Goal: Task Accomplishment & Management: Use online tool/utility

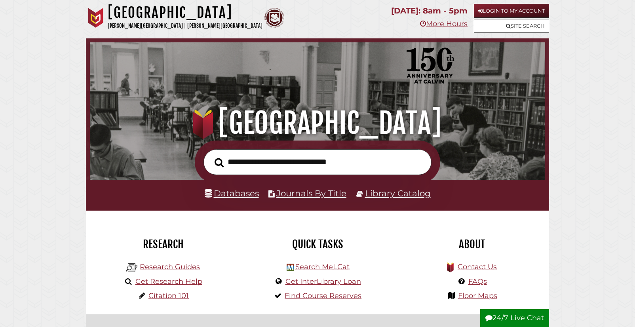
scroll to position [151, 452]
click at [321, 271] on link "Search MeLCat" at bounding box center [322, 267] width 54 height 9
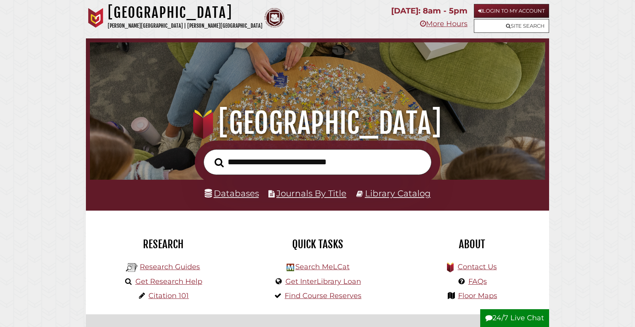
scroll to position [151, 452]
click at [507, 11] on link "Login to My Account" at bounding box center [511, 11] width 75 height 14
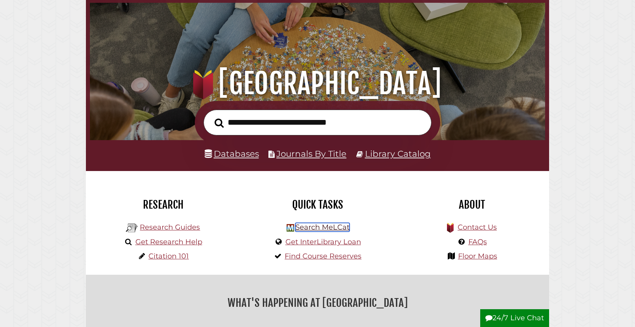
click at [332, 229] on link "Search MeLCat" at bounding box center [322, 227] width 54 height 9
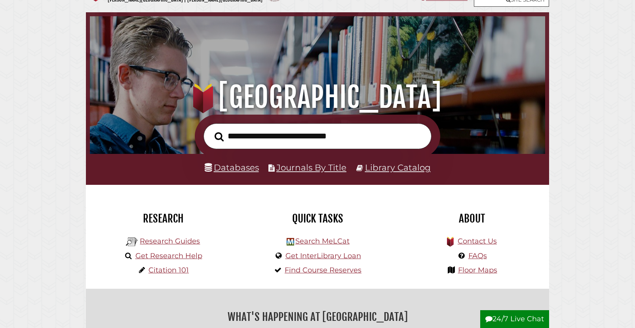
scroll to position [40, 0]
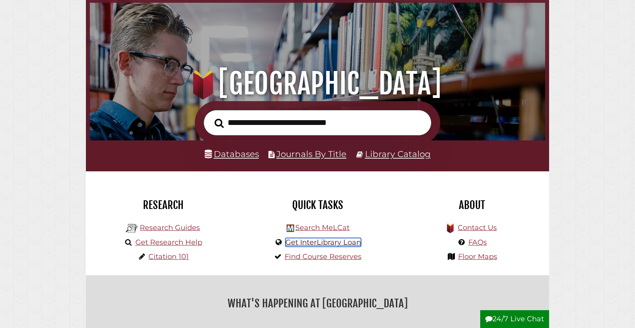
click at [349, 242] on link "Get InterLibrary Loan" at bounding box center [324, 242] width 76 height 9
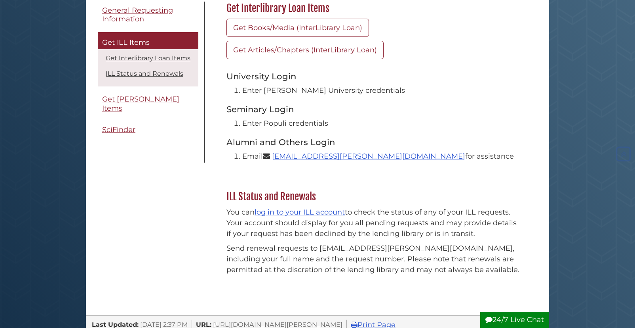
scroll to position [119, 0]
click at [330, 212] on link "log in to your ILL account" at bounding box center [300, 211] width 90 height 9
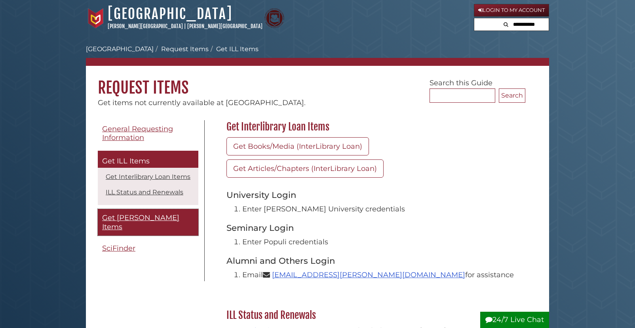
click at [138, 215] on span "Get MeL Items" at bounding box center [140, 222] width 77 height 18
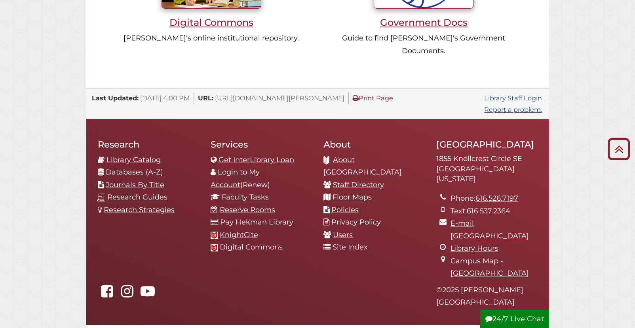
scroll to position [835, 0]
